Goal: Communication & Community: Answer question/provide support

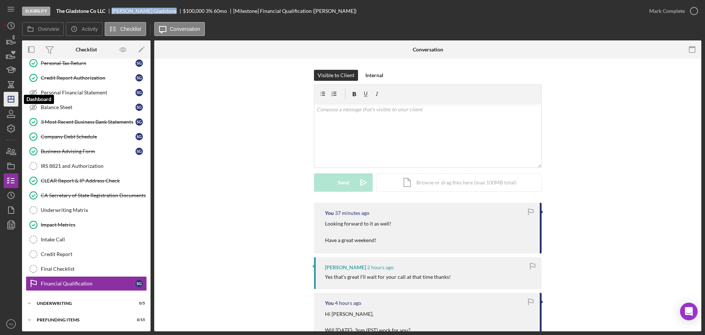
click at [10, 92] on icon "Icon/Dashboard" at bounding box center [11, 99] width 18 height 18
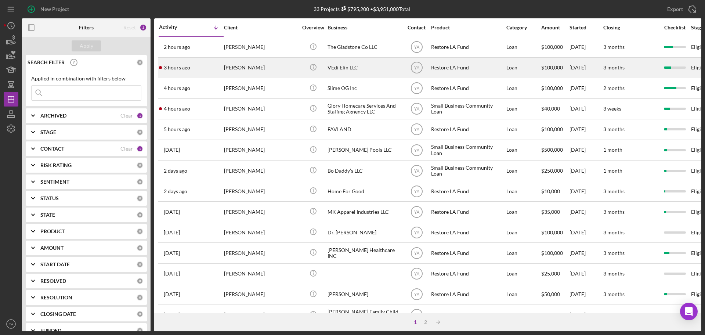
click at [346, 71] on div "VEdi Elin LLC" at bounding box center [363, 67] width 73 height 19
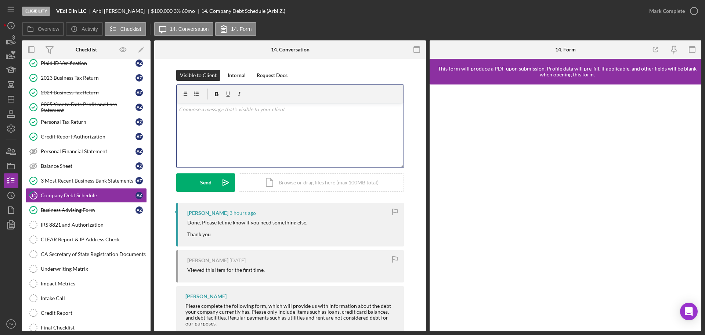
click at [311, 134] on div "v Color teal Color pink Remove color Add row above Add row below Add column bef…" at bounding box center [289, 135] width 227 height 64
drag, startPoint x: 179, startPoint y: 112, endPoint x: 303, endPoint y: 109, distance: 124.8
click at [303, 109] on p "Please attach the debt schedule here once you are done." at bounding box center [290, 109] width 223 height 8
click at [225, 179] on icon "Icon/icon-invite-send" at bounding box center [225, 182] width 18 height 18
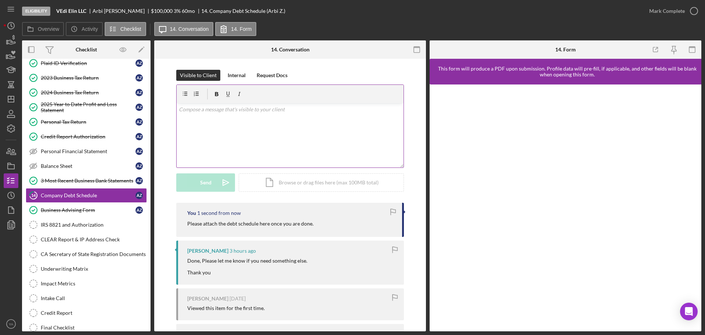
click at [290, 123] on div "v Color teal Color pink Remove color Add row above Add row below Add column bef…" at bounding box center [289, 135] width 227 height 64
